Goal: Task Accomplishment & Management: Manage account settings

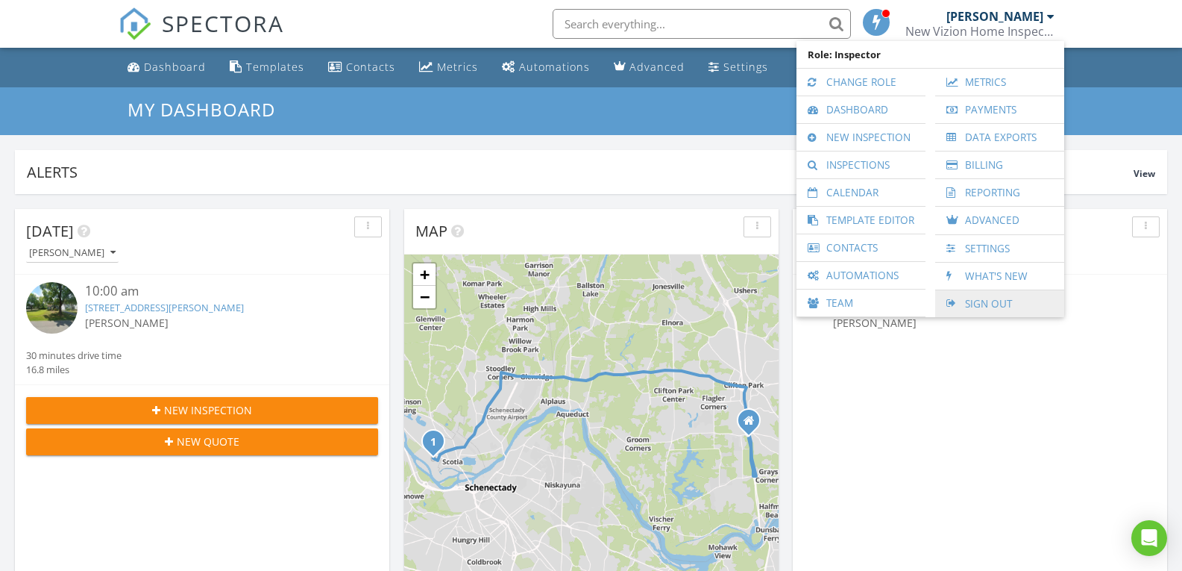
scroll to position [1381, 1205]
click at [979, 301] on link "Sign Out" at bounding box center [1000, 303] width 114 height 27
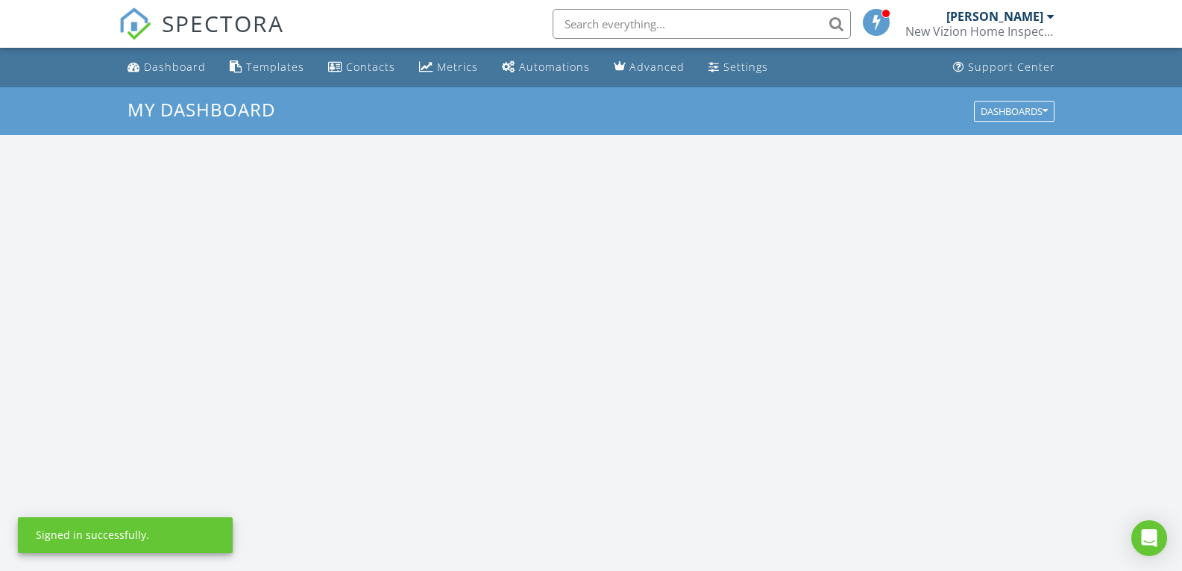
scroll to position [1381, 1205]
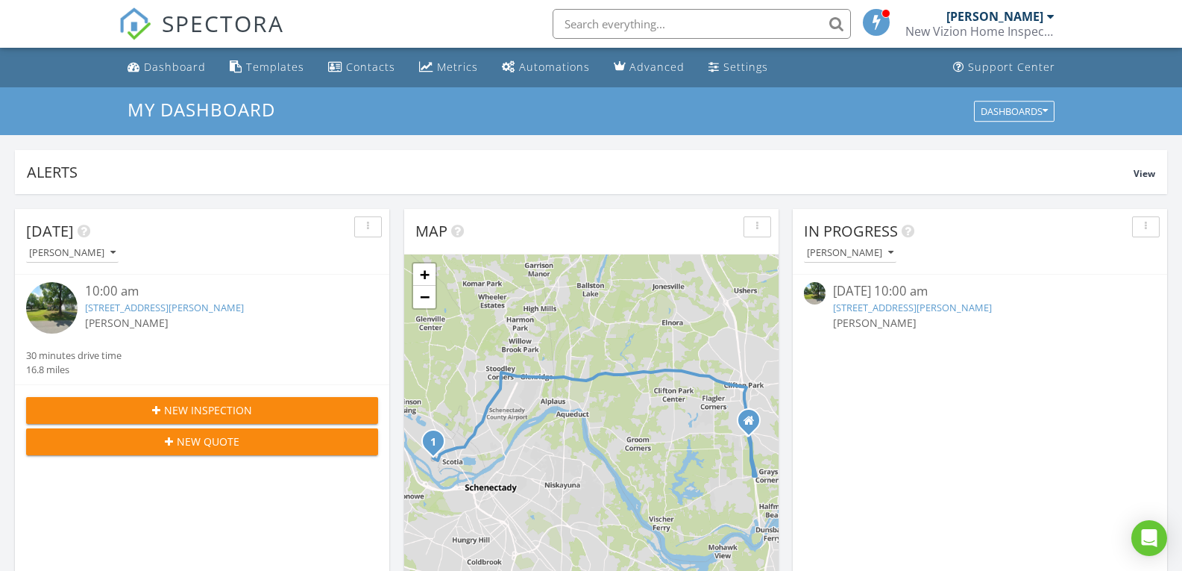
click at [879, 309] on link "[STREET_ADDRESS][PERSON_NAME]" at bounding box center [912, 307] width 159 height 13
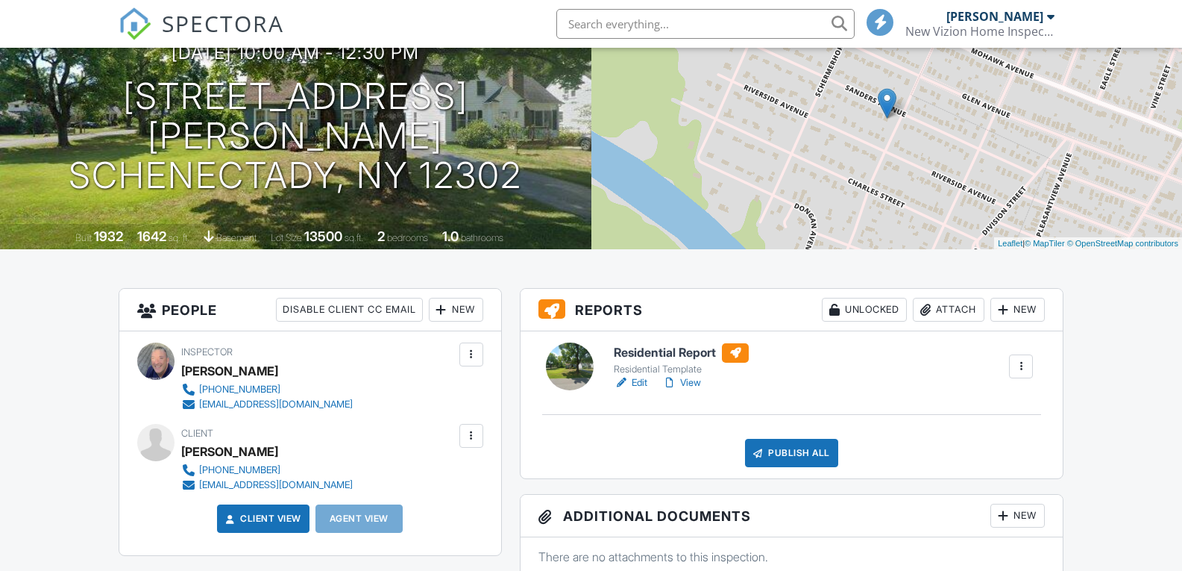
click at [635, 378] on link "Edit" at bounding box center [631, 382] width 34 height 15
